Goal: Information Seeking & Learning: Learn about a topic

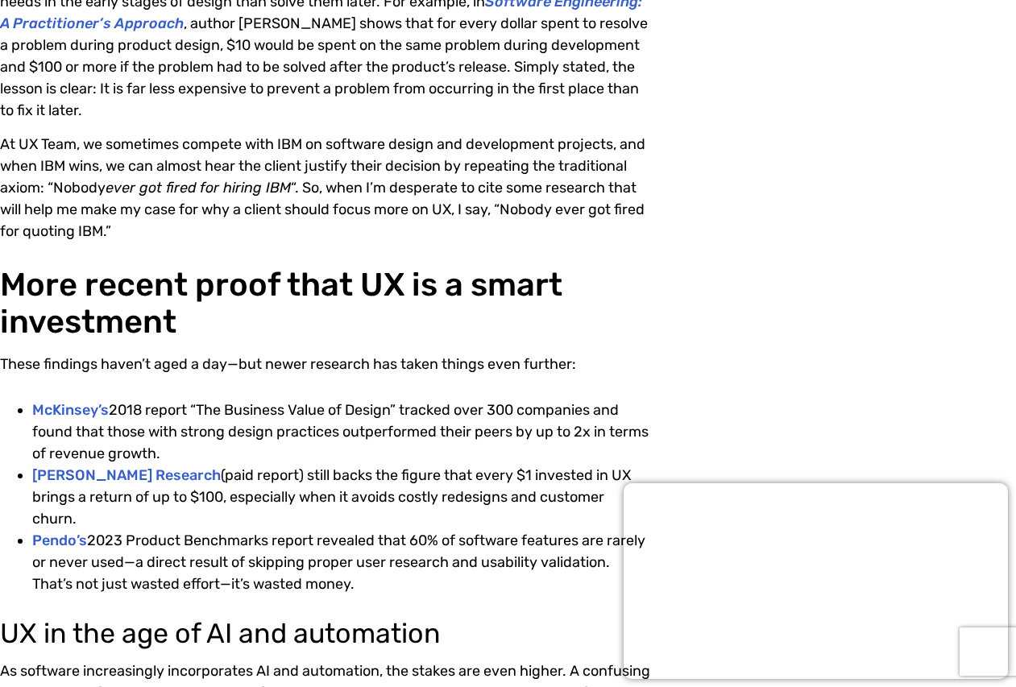
scroll to position [876, 0]
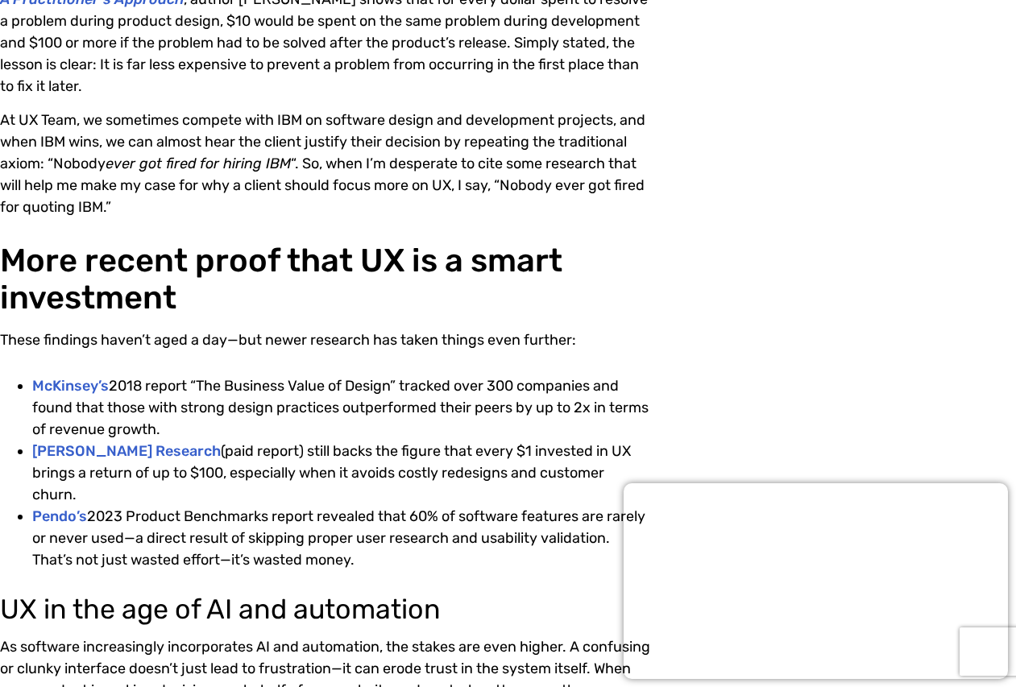
click at [285, 429] on li "McKinsey’s 2018 report “The Business Value of Design” tracked over 300 companie…" at bounding box center [341, 407] width 619 height 65
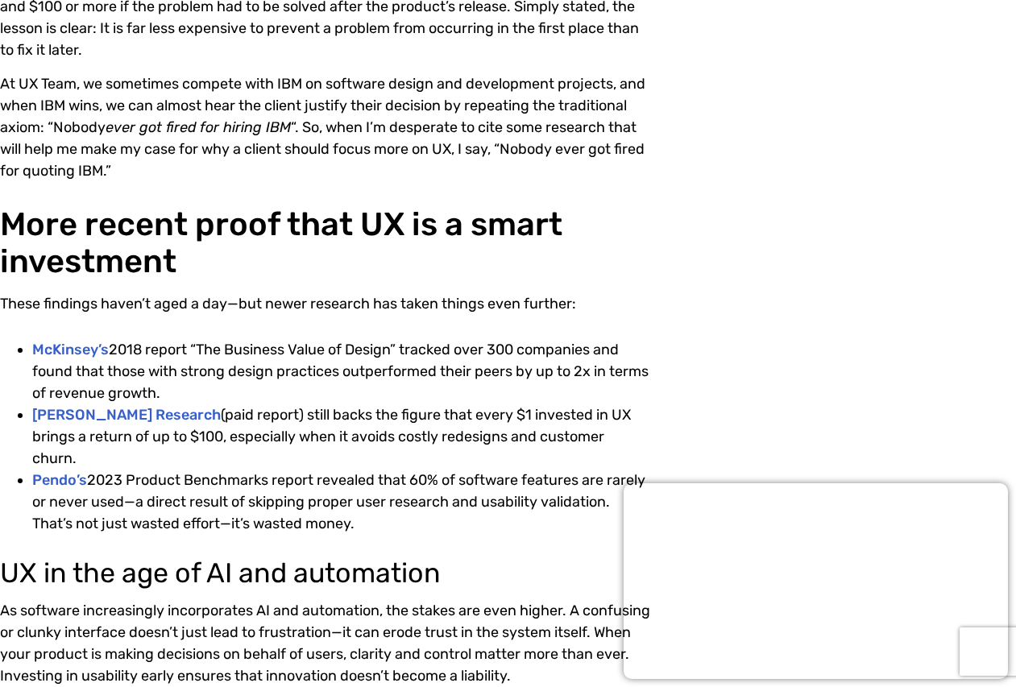
scroll to position [916, 0]
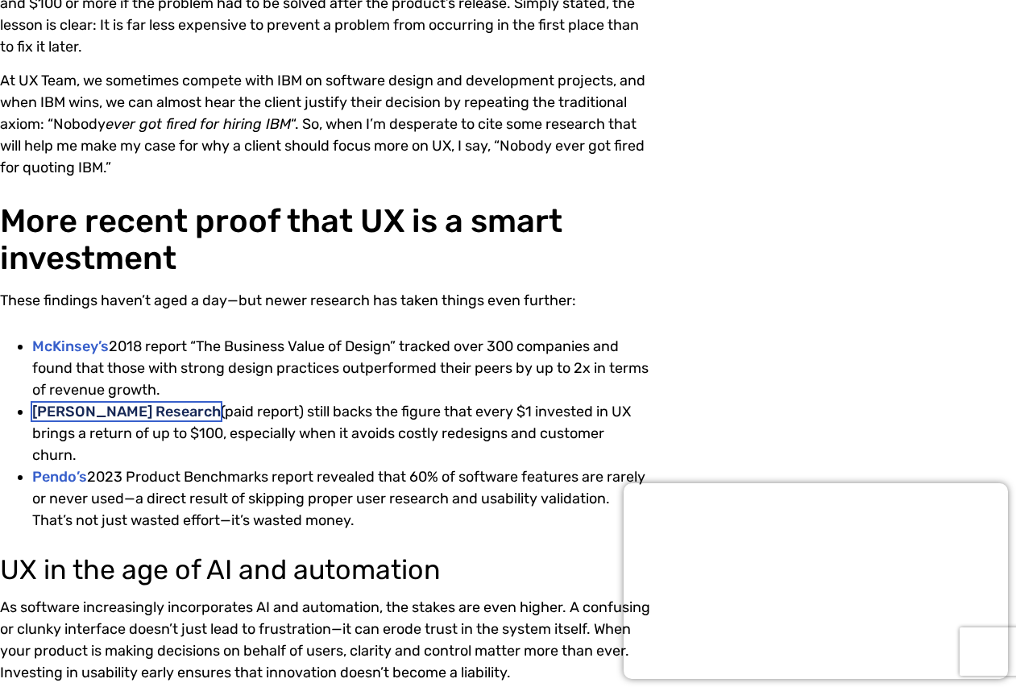
click at [132, 413] on link "[PERSON_NAME] Research" at bounding box center [126, 412] width 188 height 18
